Goal: Contribute content: Add original content to the website for others to see

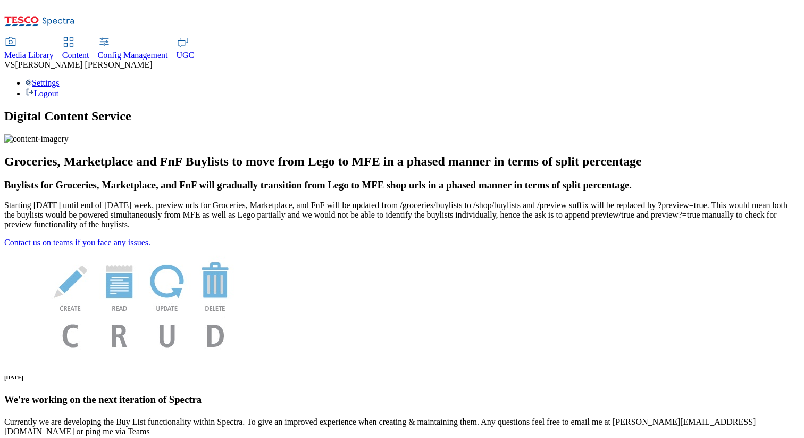
click at [54, 51] on span "Media Library" at bounding box center [28, 55] width 49 height 9
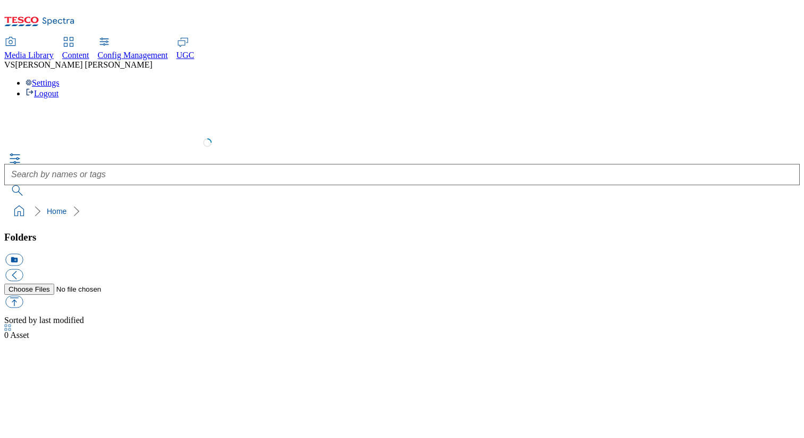
select select "flare-test"
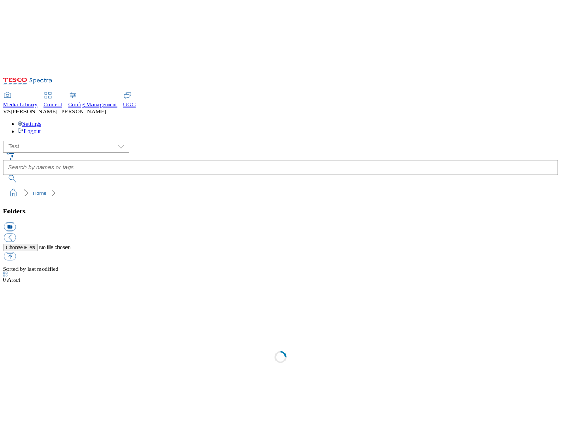
scroll to position [1, 0]
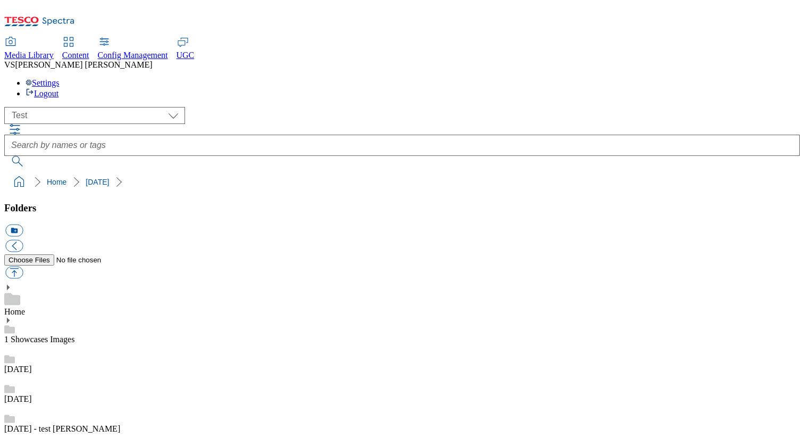
click at [62, 424] on link "[DATE] - test [PERSON_NAME]" at bounding box center [62, 428] width 116 height 9
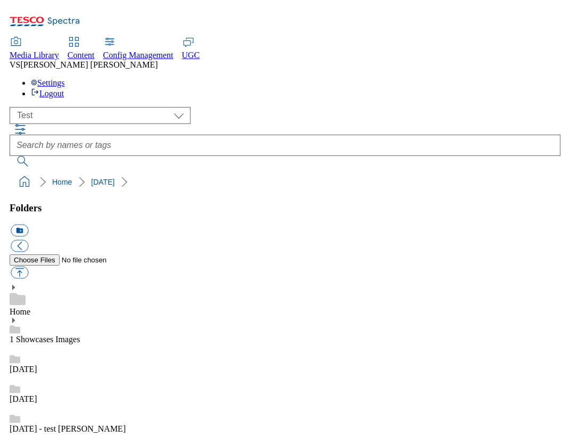
scroll to position [540, 0]
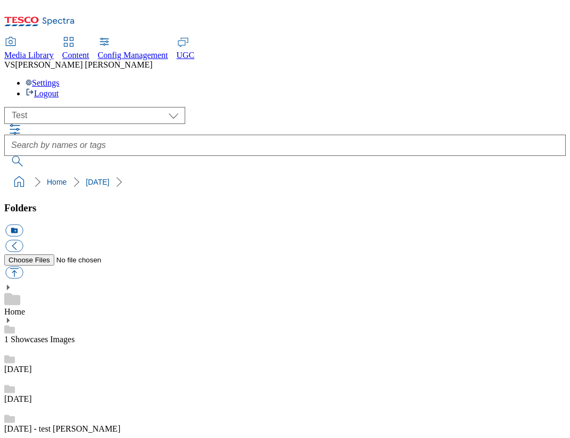
click at [25, 307] on link "Home" at bounding box center [14, 311] width 21 height 9
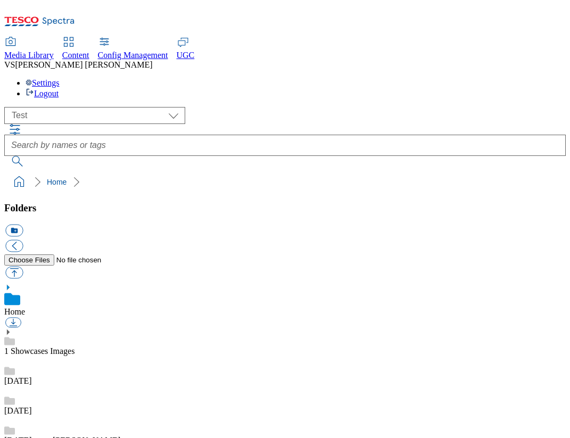
scroll to position [781, 0]
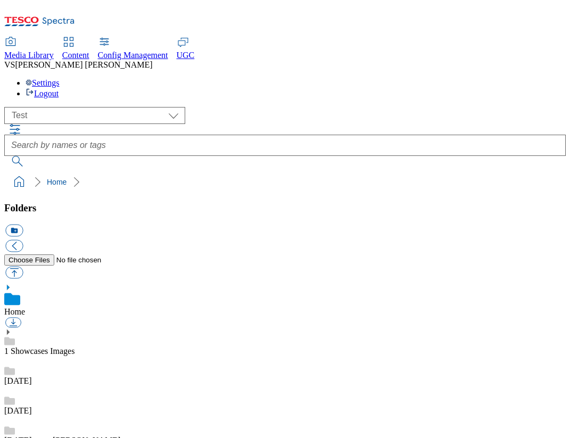
click at [32, 376] on link "[DATE]" at bounding box center [18, 380] width 28 height 9
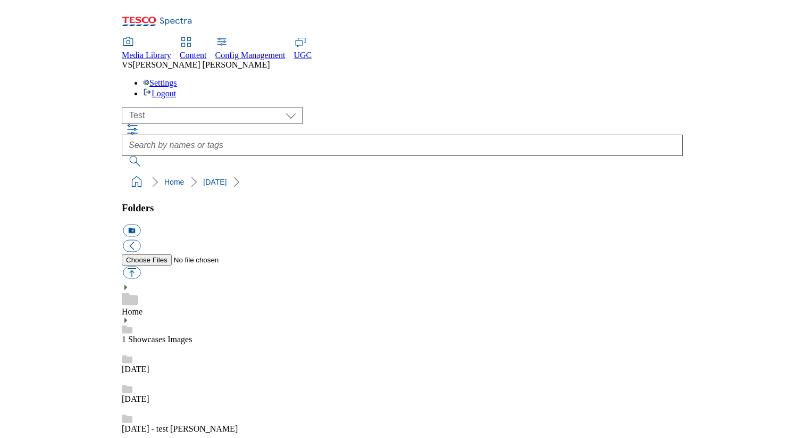
scroll to position [187, 0]
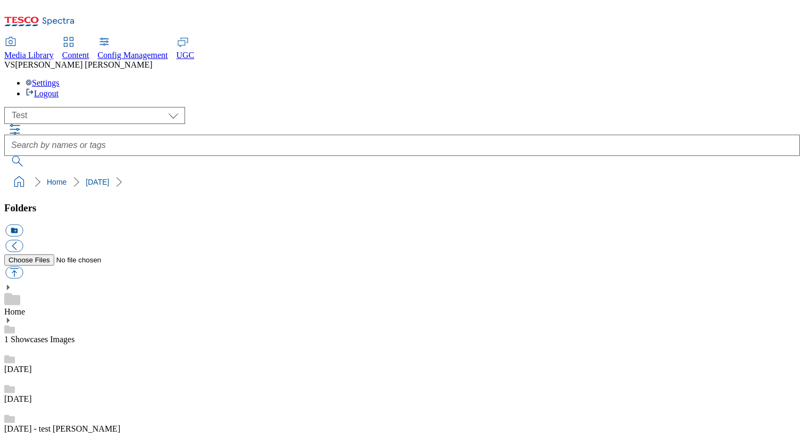
click at [69, 344] on div "[DATE]" at bounding box center [402, 359] width 796 height 30
drag, startPoint x: 519, startPoint y: 161, endPoint x: 489, endPoint y: 161, distance: 29.8
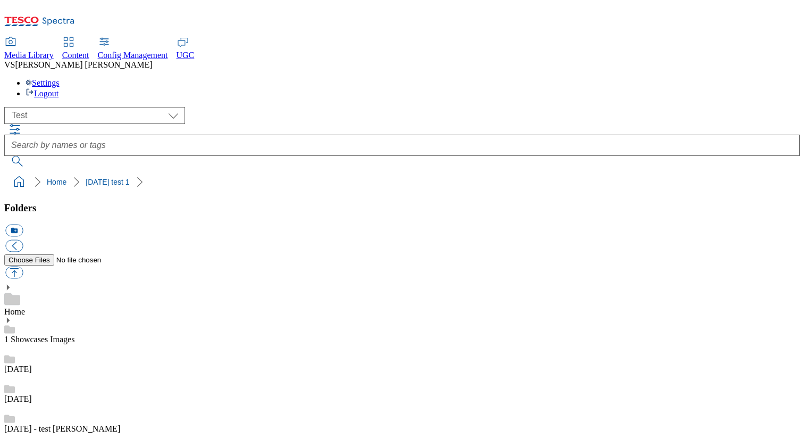
drag, startPoint x: 440, startPoint y: 160, endPoint x: 457, endPoint y: 160, distance: 16.5
click at [80, 374] on div "[DATE]" at bounding box center [402, 389] width 796 height 30
click at [90, 436] on link "[DATE] - test [PERSON_NAME]" at bounding box center [62, 440] width 116 height 9
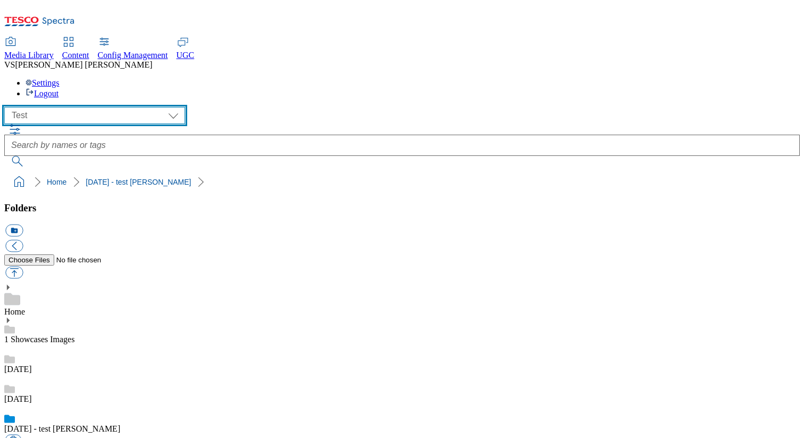
click at [99, 107] on select "All all CE Clubcard Boost UK Clubcard Marketing Clubcard ROI clubcard-boost-uk …" at bounding box center [94, 115] width 181 height 17
select select "flare-mca-cz"
click at [7, 107] on select "All all CE Clubcard Boost UK Clubcard Marketing Clubcard ROI clubcard-boost-uk …" at bounding box center [94, 115] width 181 height 17
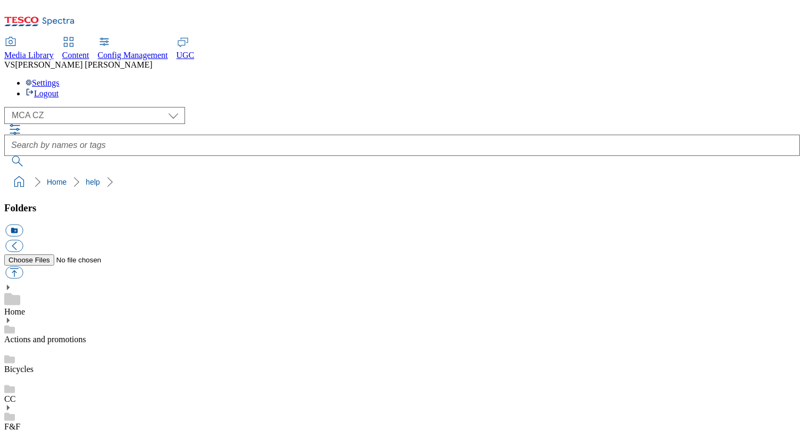
click at [76, 374] on div "CC" at bounding box center [402, 389] width 796 height 30
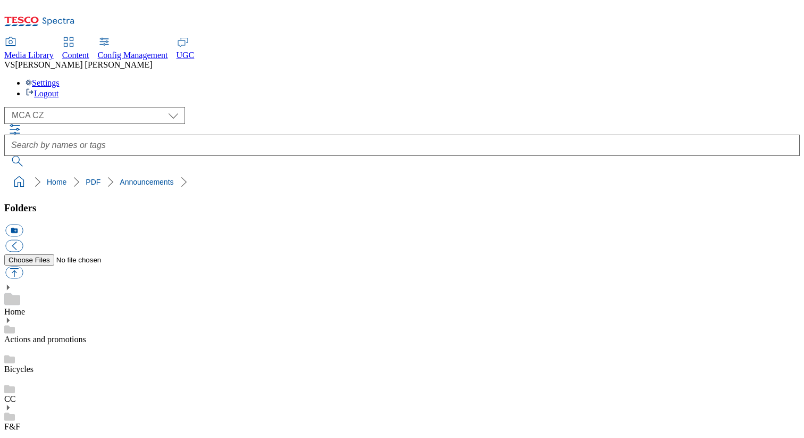
click at [76, 284] on div "Home" at bounding box center [402, 300] width 796 height 33
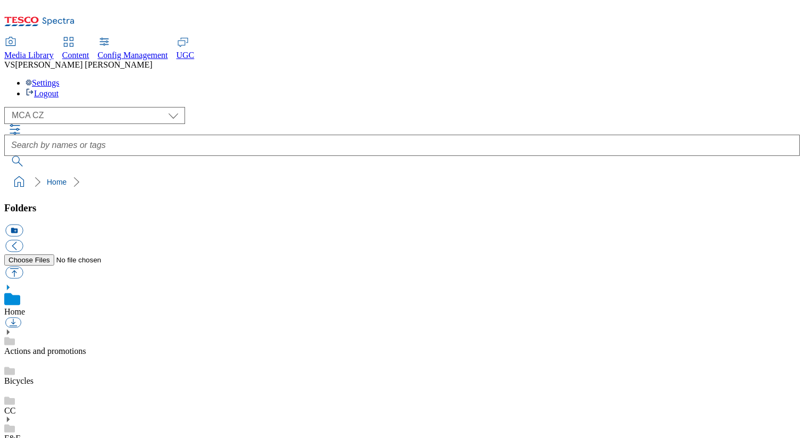
click at [289, 172] on ol "Home" at bounding box center [405, 182] width 789 height 20
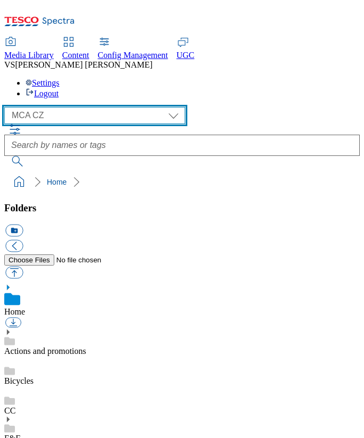
click at [65, 107] on select "All all CE Clubcard Boost UK Clubcard Marketing Clubcard ROI clubcard-boost-uk …" at bounding box center [94, 115] width 181 height 17
select select "TEST"
click at [7, 107] on select "All all CE Clubcard Boost UK Clubcard Marketing Clubcard ROI clubcard-boost-uk …" at bounding box center [94, 115] width 181 height 17
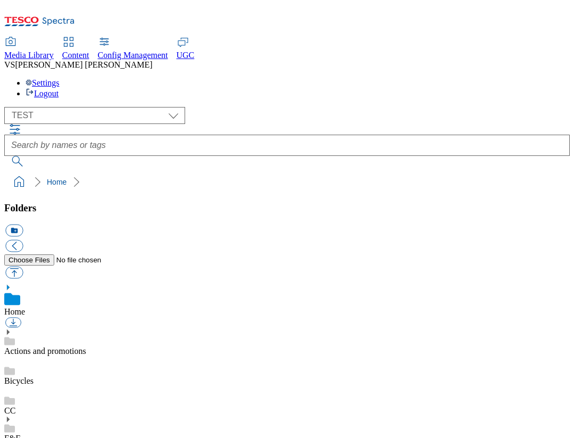
click at [25, 307] on link "Home" at bounding box center [14, 311] width 21 height 9
click at [53, 346] on link "Actions and promotions" at bounding box center [45, 350] width 82 height 9
click at [15, 406] on link "CC" at bounding box center [9, 410] width 11 height 9
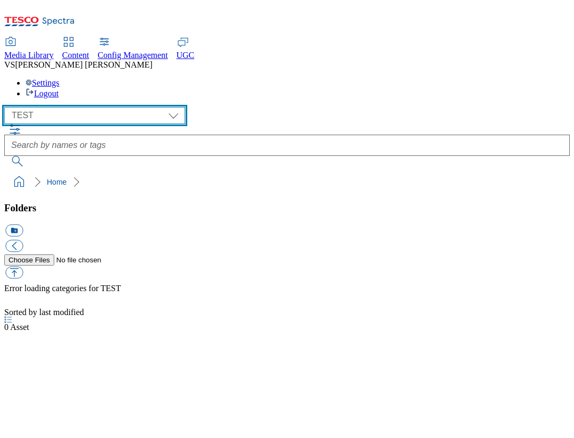
click at [84, 107] on select "All all CE Clubcard Boost UK Clubcard Marketing Clubcard ROI clubcard-boost-uk …" at bounding box center [94, 115] width 181 height 17
click at [7, 107] on select "All all CE Clubcard Boost UK Clubcard Marketing Clubcard ROI clubcard-boost-uk …" at bounding box center [94, 115] width 181 height 17
click at [75, 107] on select "All all CE Clubcard Boost UK Clubcard Marketing Clubcard ROI clubcard-boost-uk …" at bounding box center [94, 115] width 181 height 17
select select "flare-test"
click at [7, 107] on select "All all CE Clubcard Boost UK Clubcard Marketing Clubcard ROI clubcard-boost-uk …" at bounding box center [94, 115] width 181 height 17
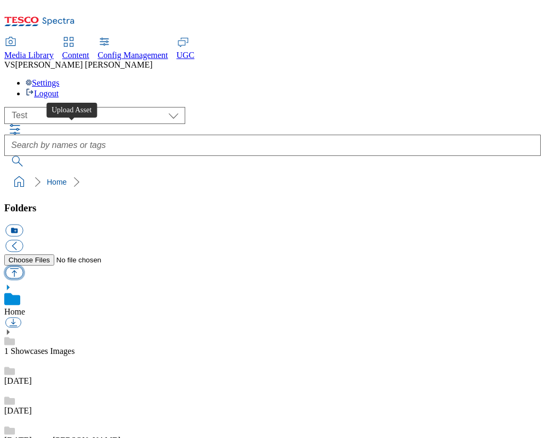
click at [23, 266] on button "button" at bounding box center [14, 272] width 18 height 12
type input "C:\fakepath\image-97.jpg"
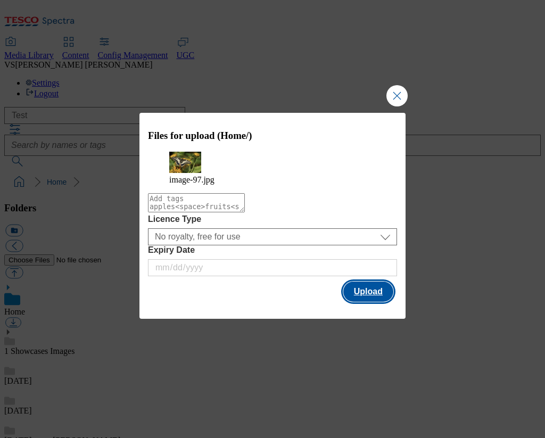
click at [373, 290] on button "Upload" at bounding box center [368, 291] width 50 height 20
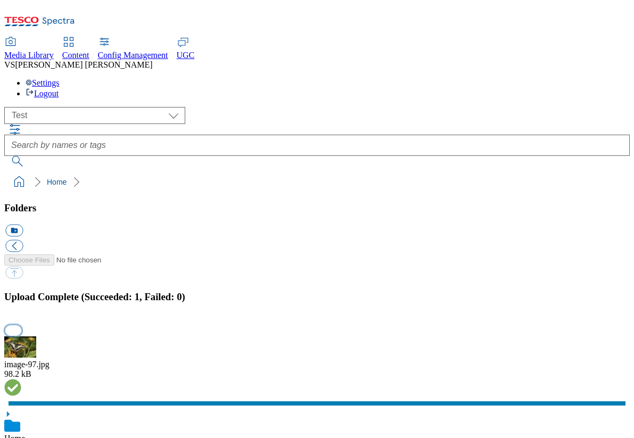
click at [21, 325] on button "button" at bounding box center [13, 330] width 16 height 10
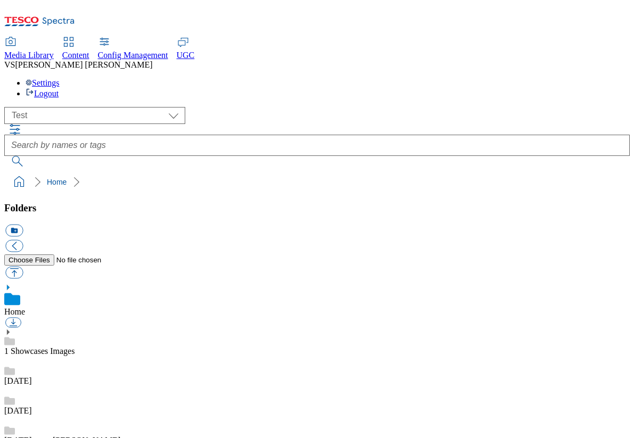
scroll to position [1, 0]
